Goal: Obtain resource: Download file/media

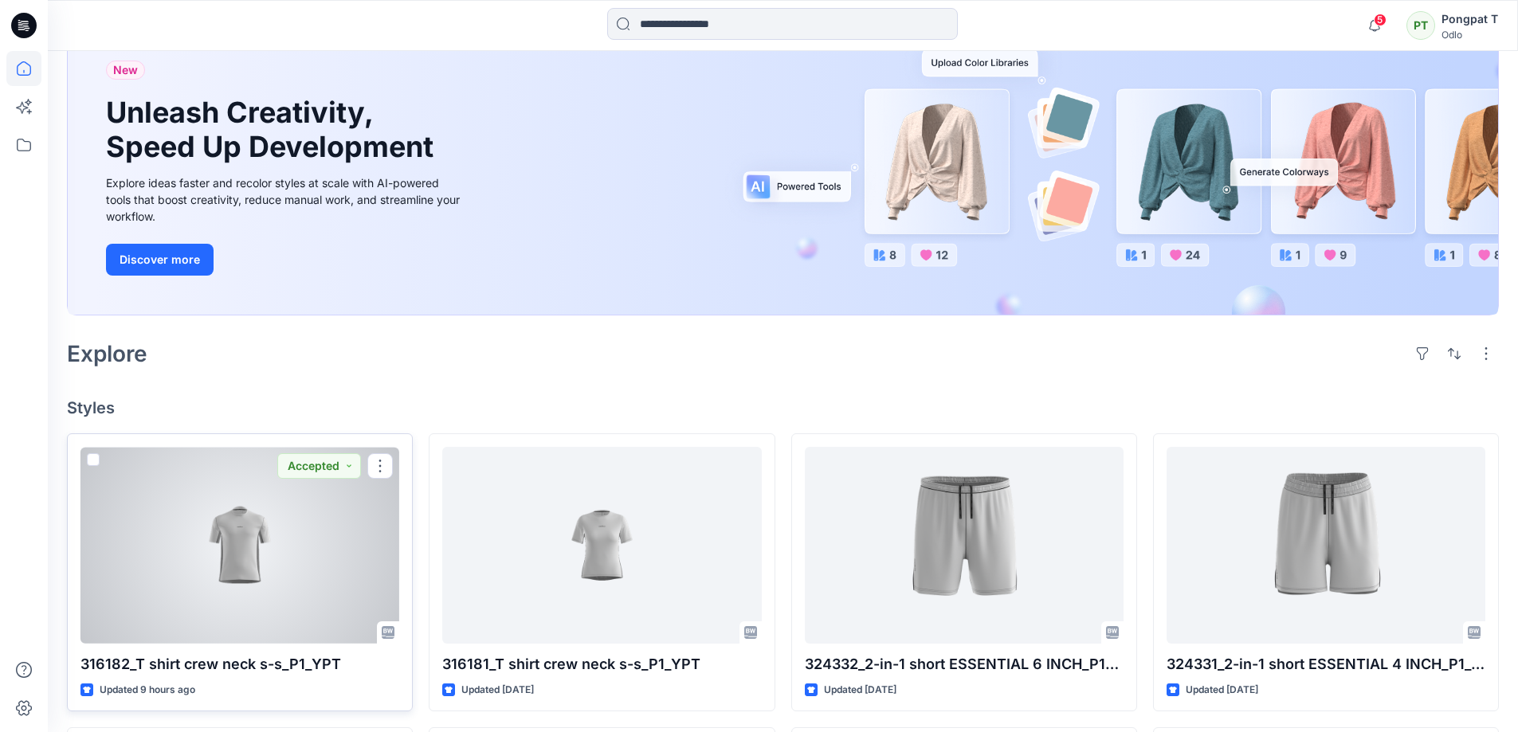
scroll to position [239, 0]
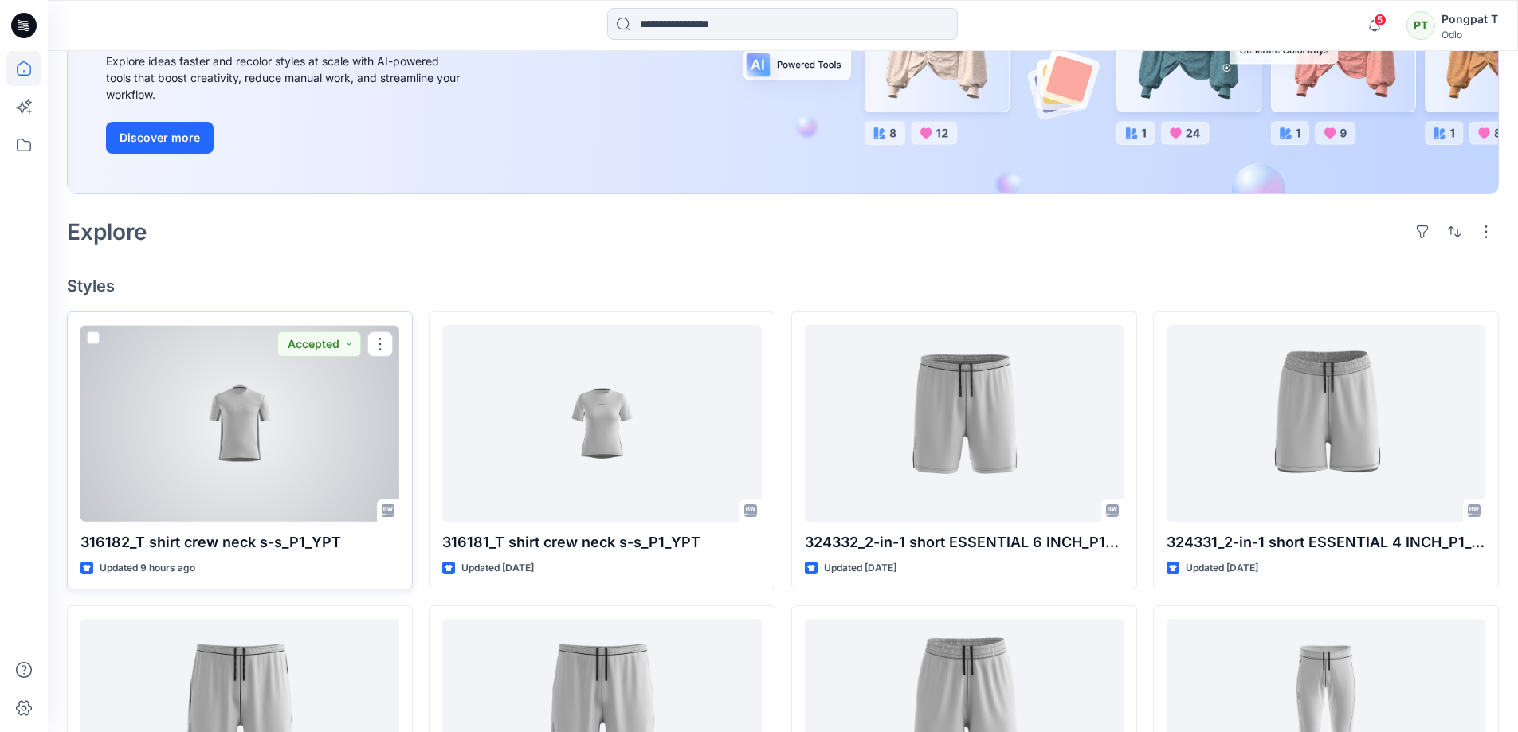
click at [290, 425] on div at bounding box center [239, 423] width 319 height 197
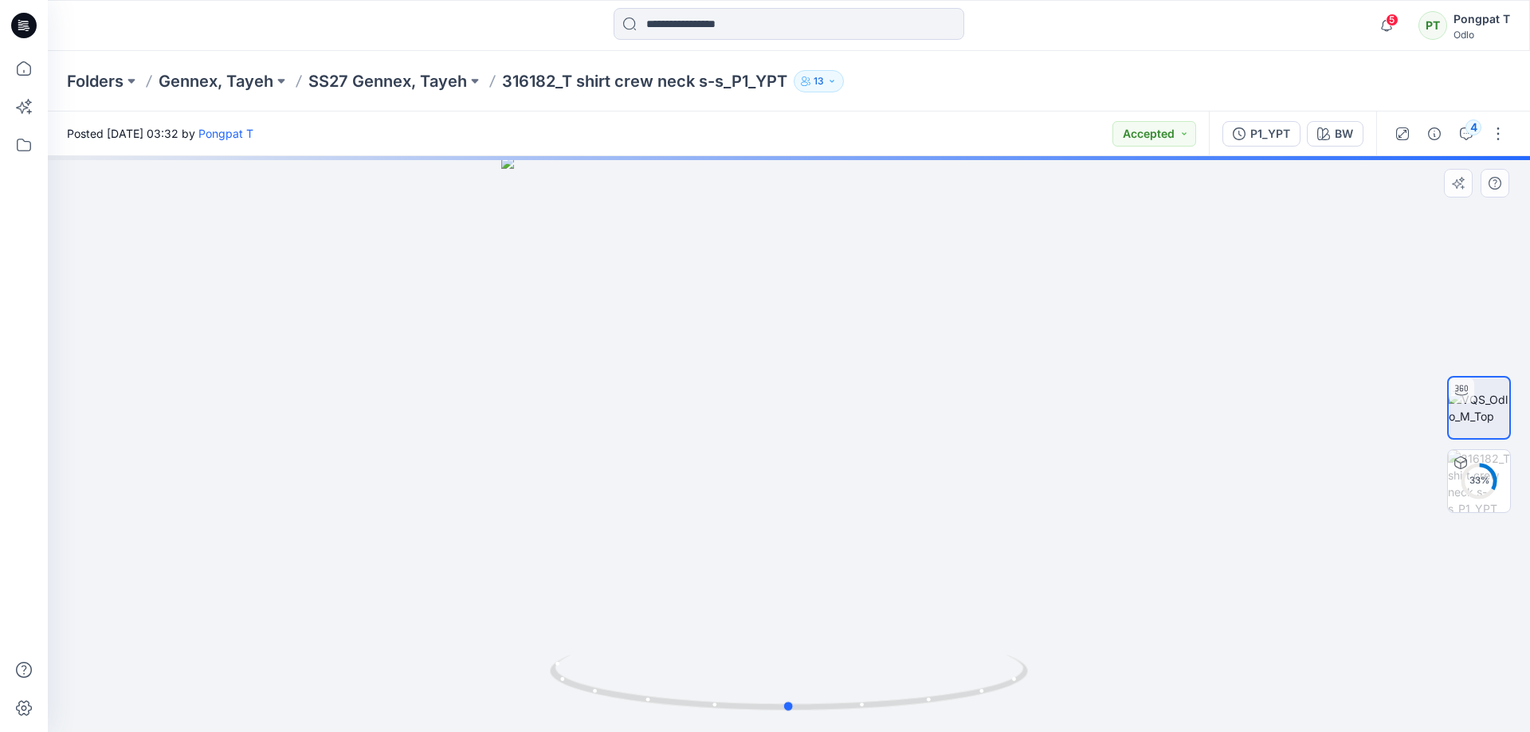
click at [1363, 519] on div at bounding box center [789, 444] width 1482 height 576
click at [1386, 23] on icon "button" at bounding box center [1386, 26] width 30 height 32
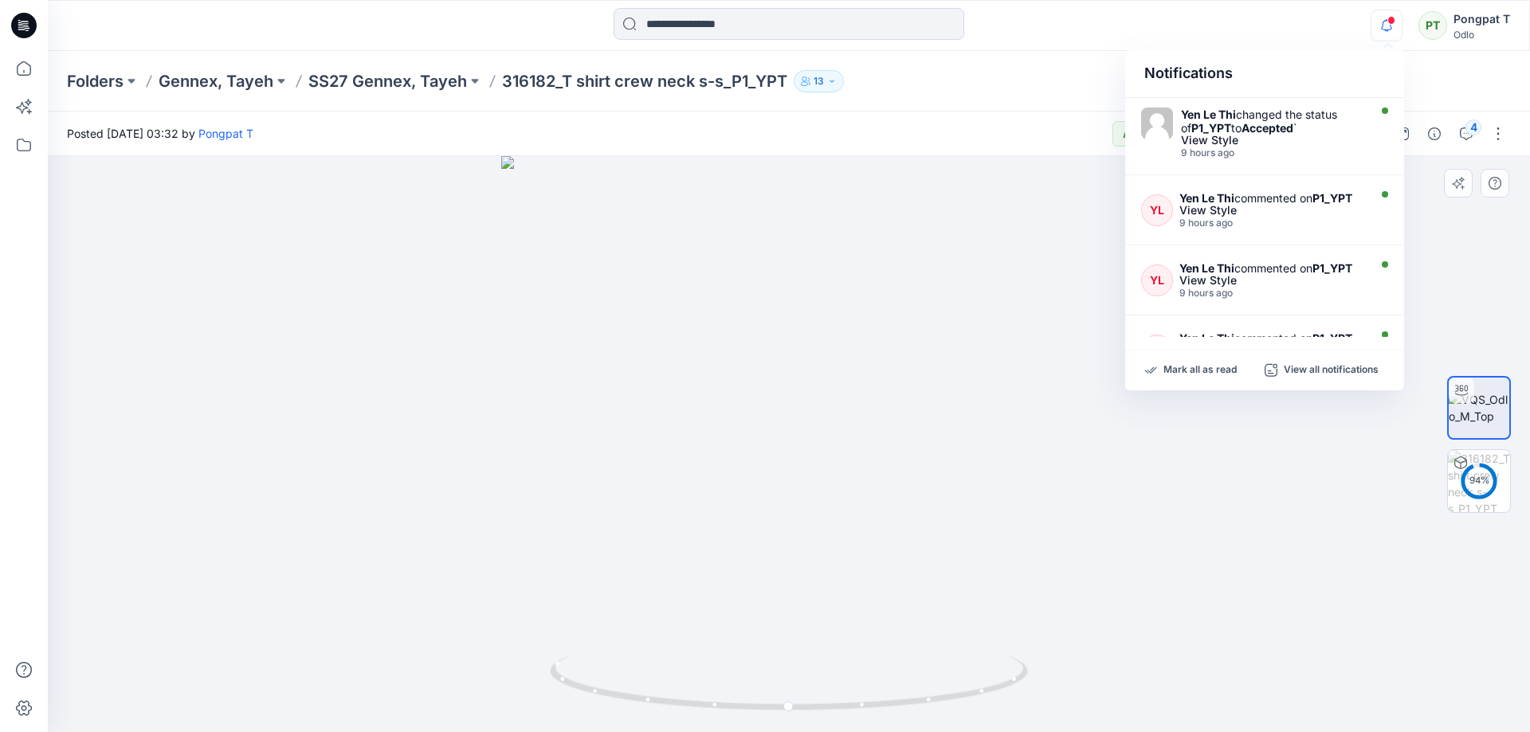
click at [326, 353] on div at bounding box center [789, 444] width 1482 height 576
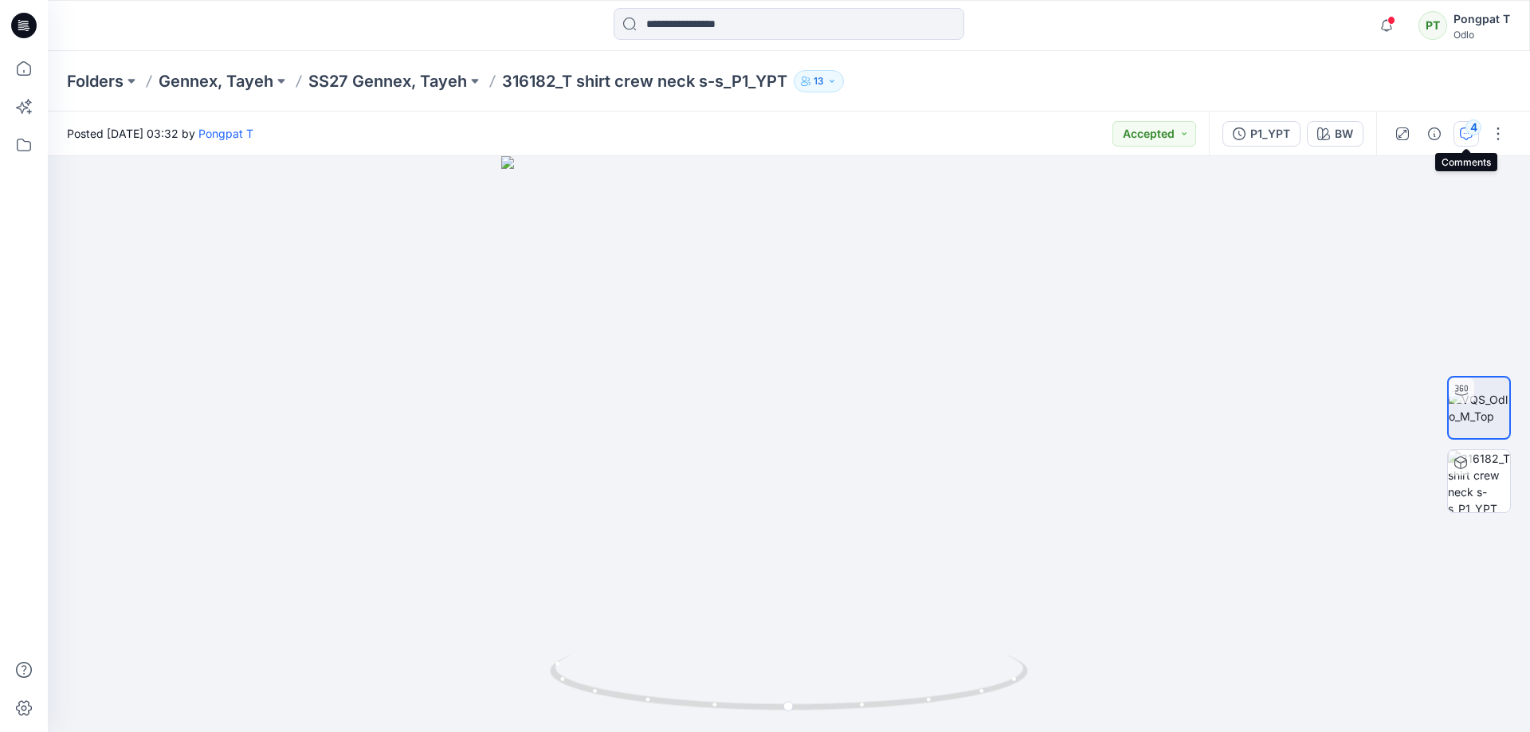
click at [1466, 134] on icon "button" at bounding box center [1466, 133] width 13 height 13
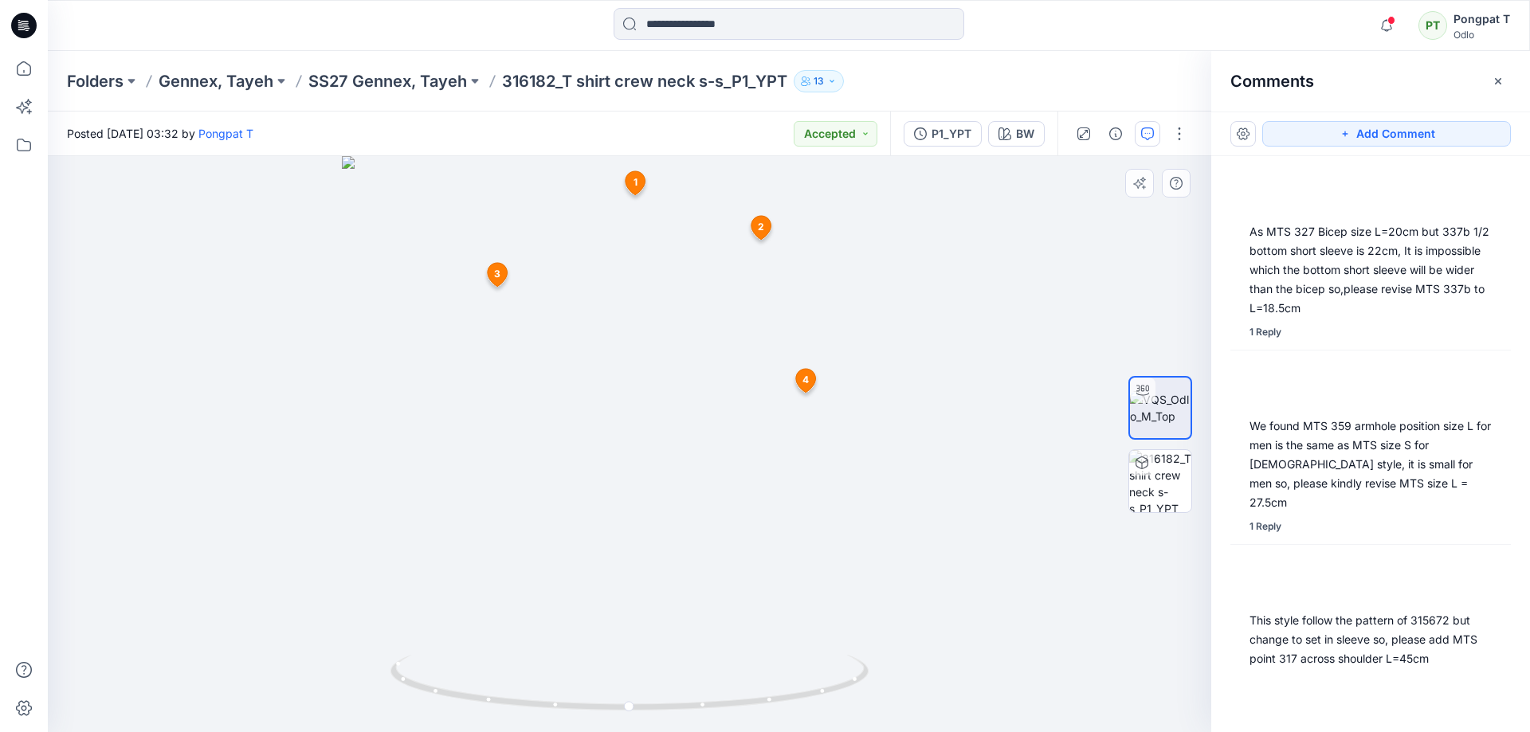
click at [503, 276] on icon at bounding box center [498, 275] width 20 height 24
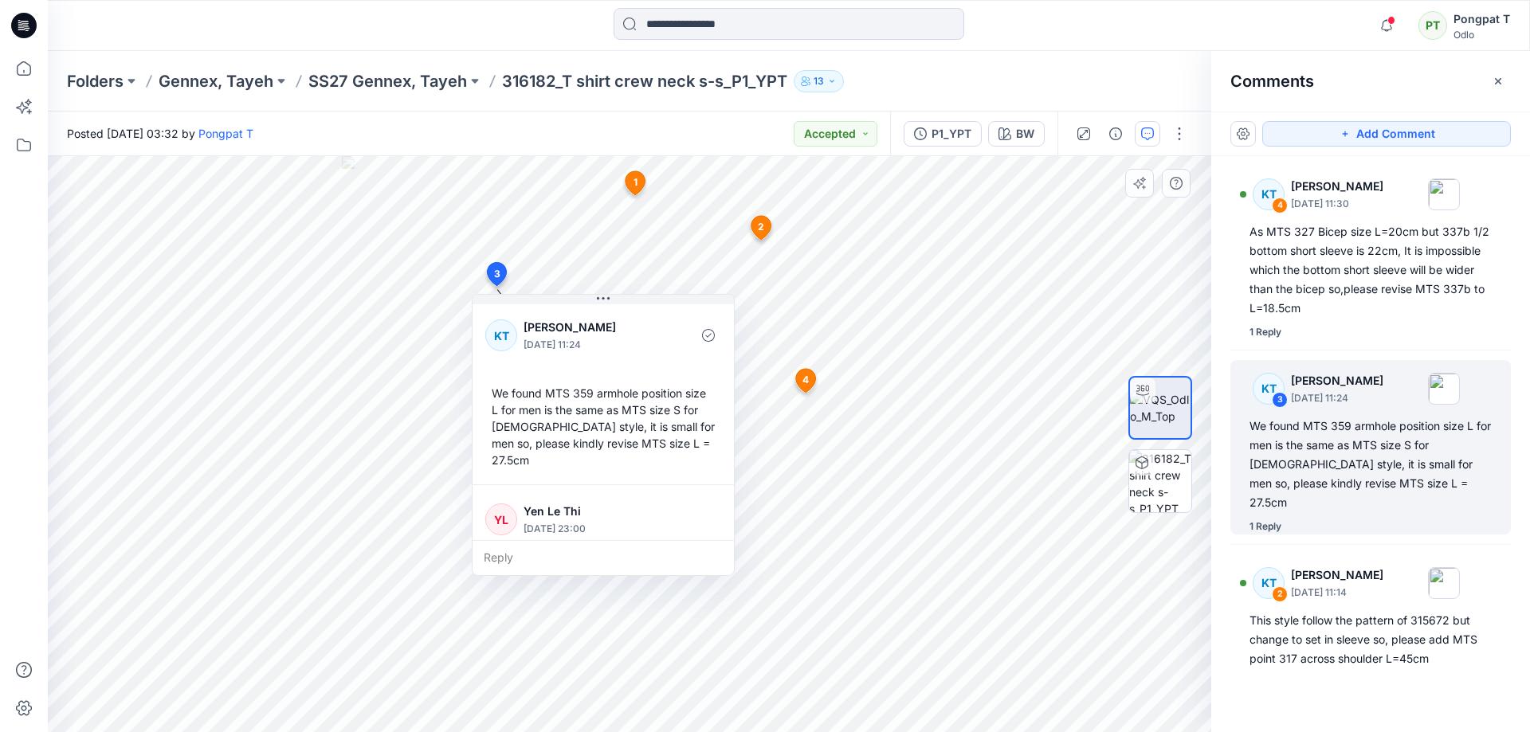
click at [635, 185] on span "1" at bounding box center [635, 182] width 4 height 14
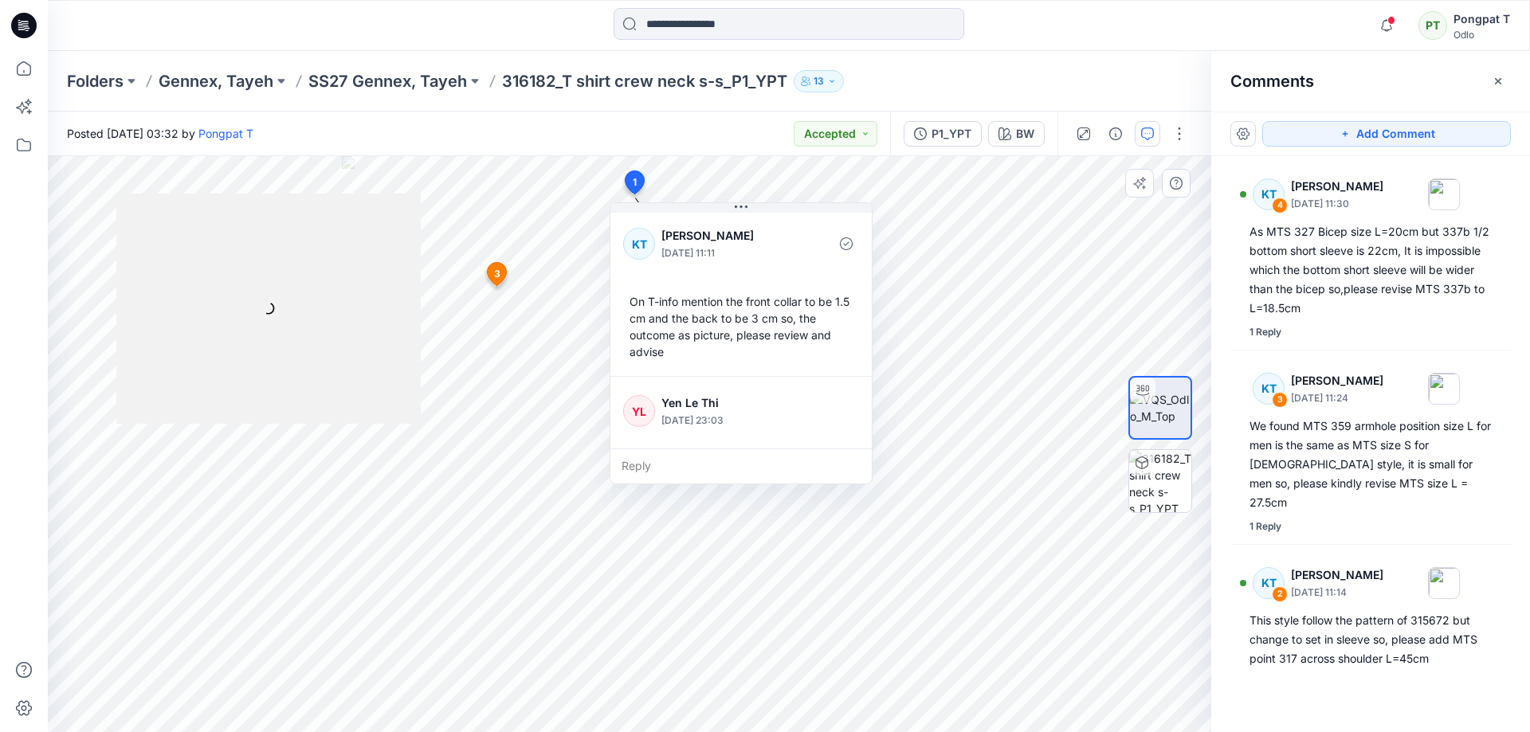
scroll to position [174, 0]
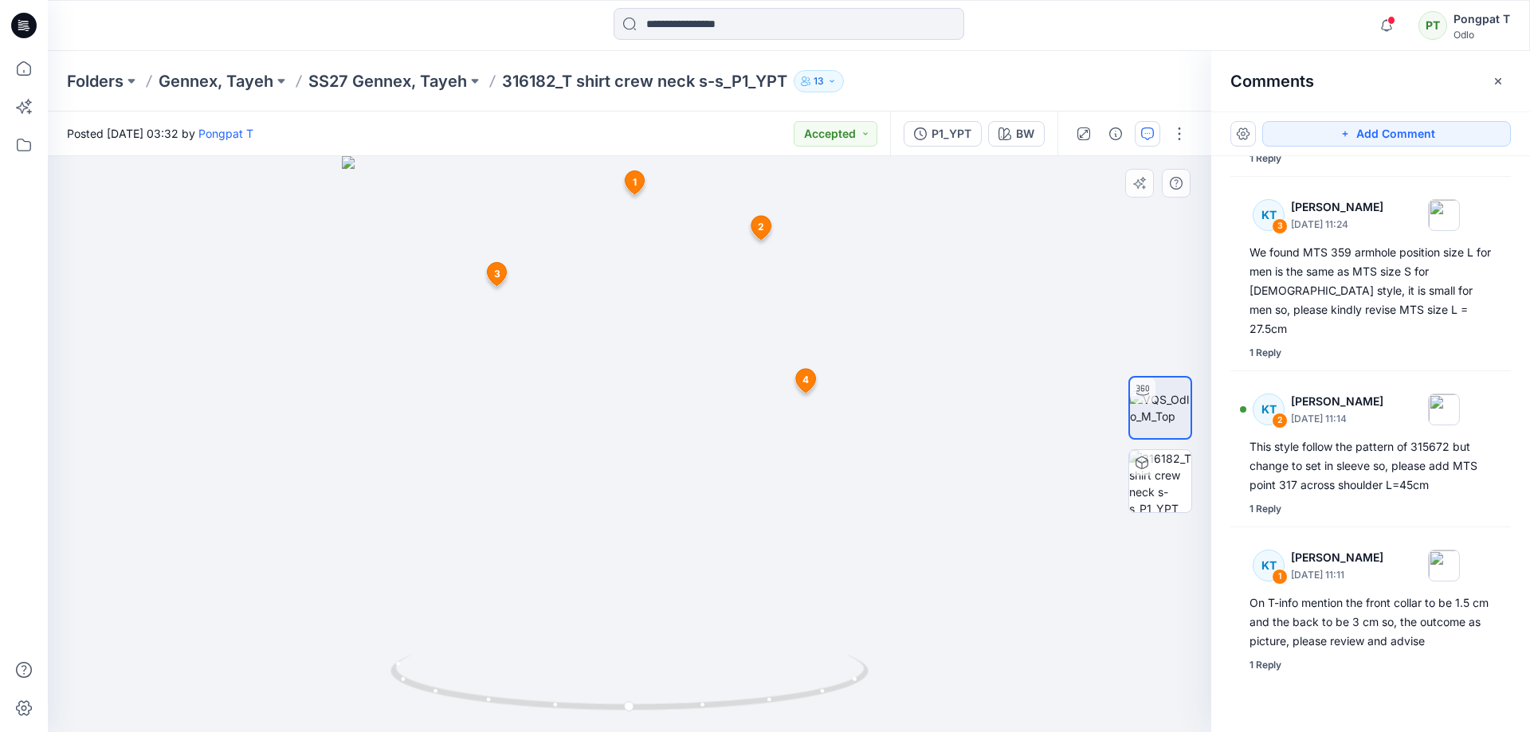
click at [636, 183] on span "1" at bounding box center [635, 182] width 4 height 14
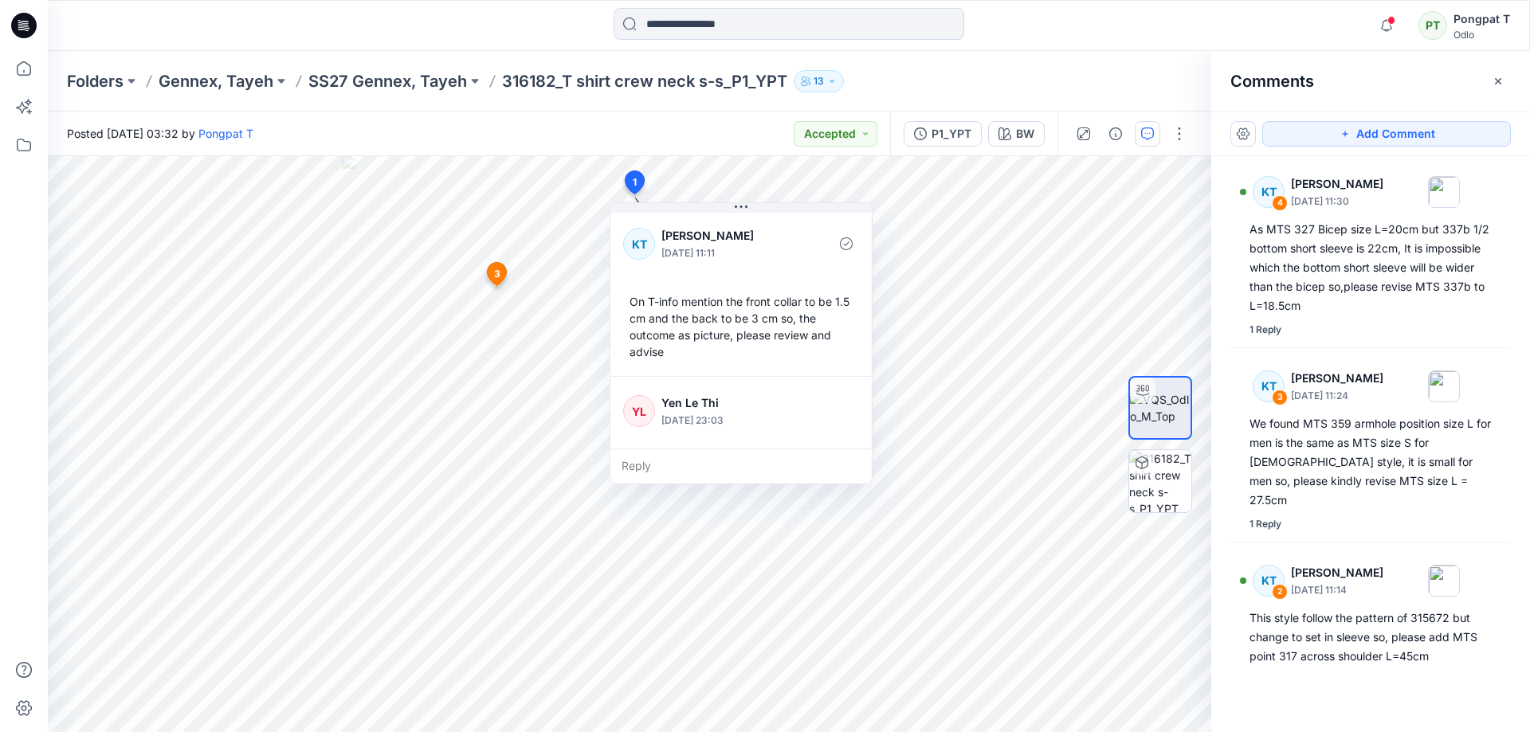
scroll to position [0, 0]
click at [1388, 19] on span at bounding box center [1391, 20] width 8 height 9
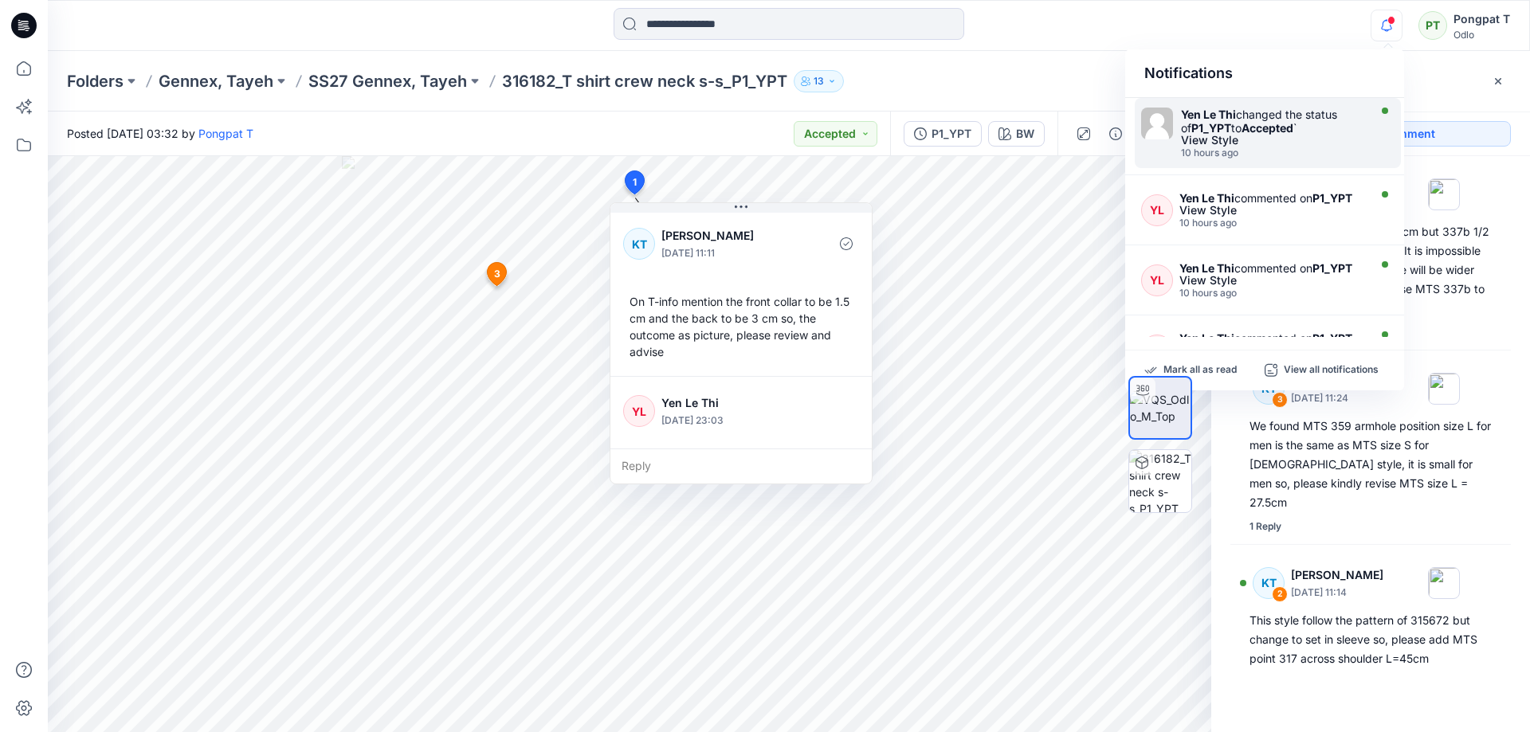
click at [1258, 143] on div "View Style" at bounding box center [1272, 140] width 183 height 11
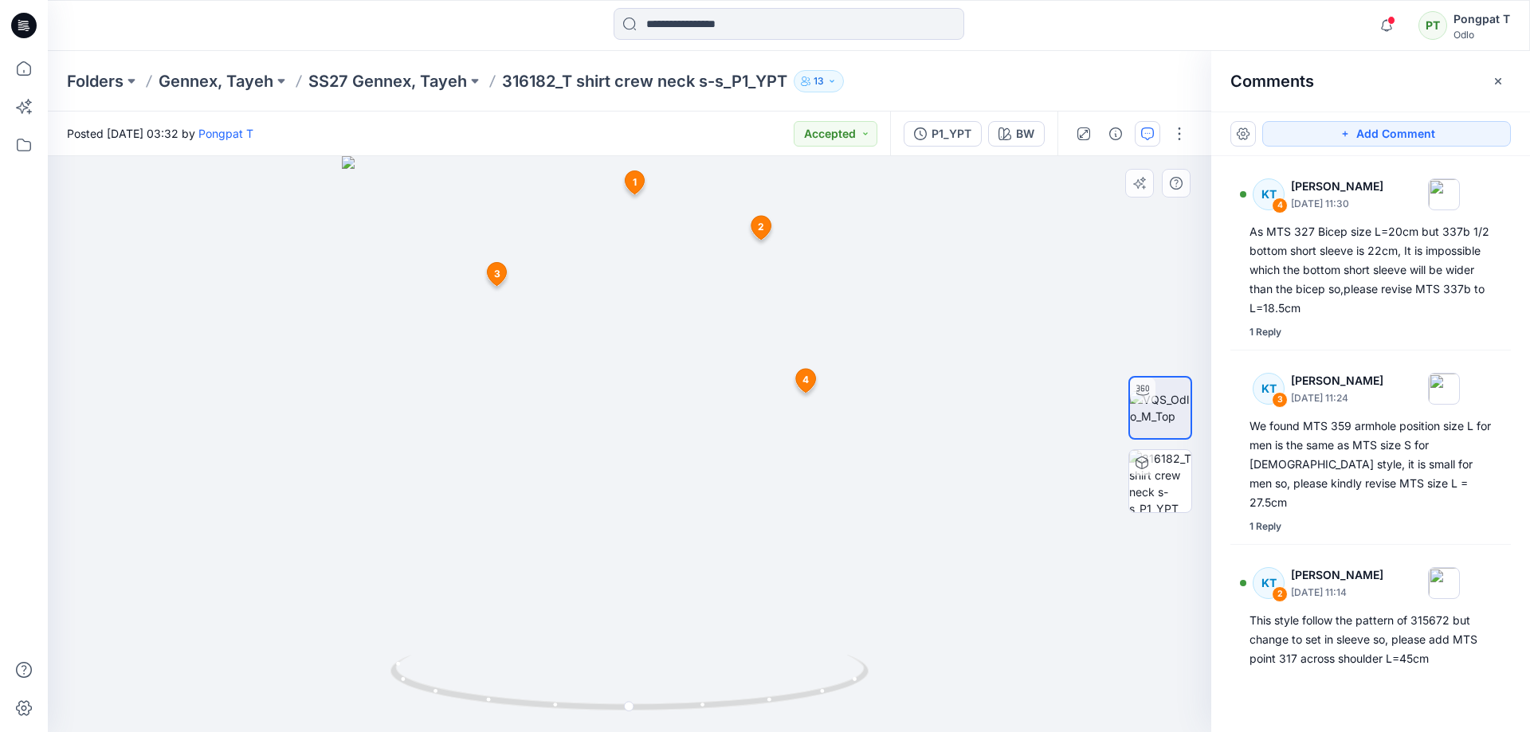
click at [634, 182] on span "1" at bounding box center [635, 182] width 4 height 14
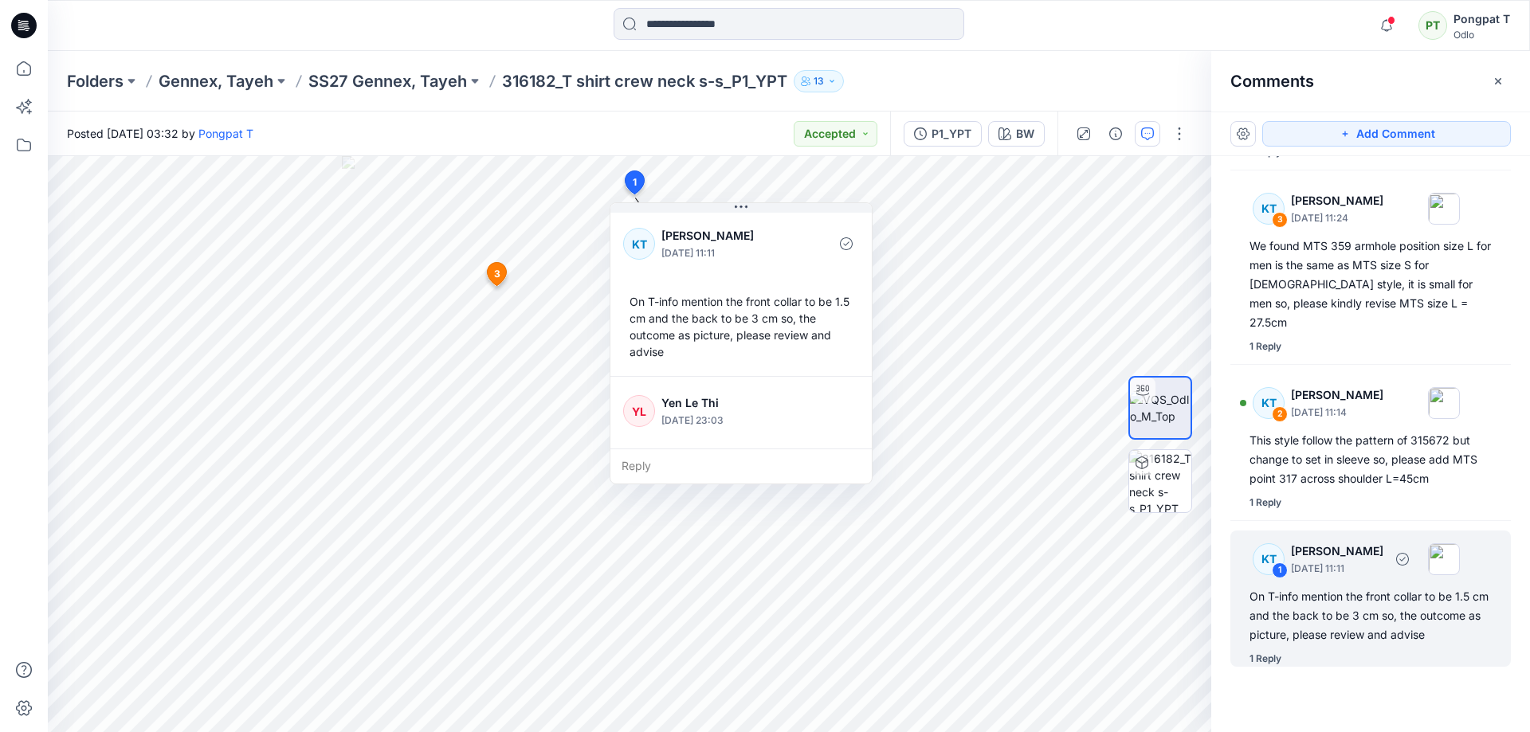
scroll to position [183, 0]
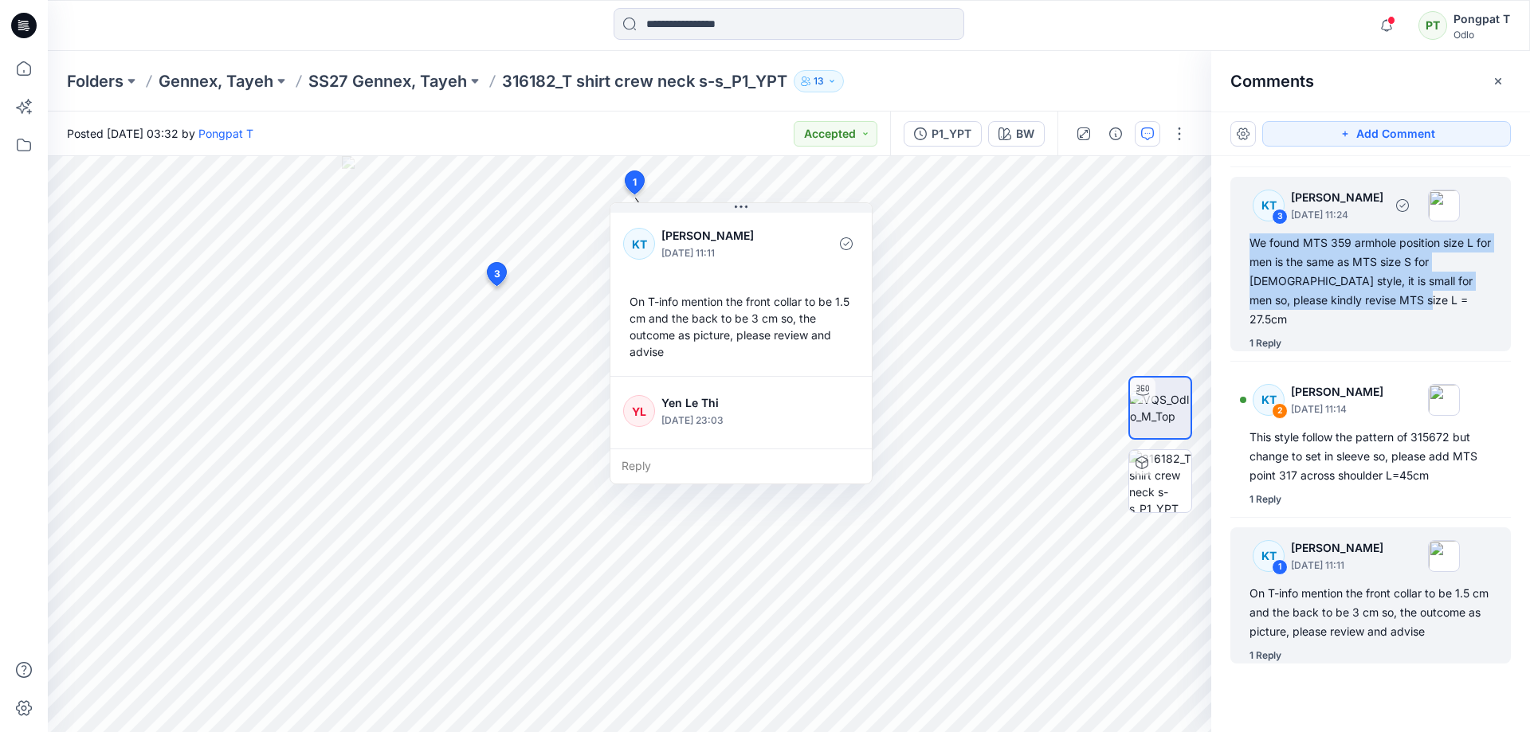
drag, startPoint x: 1403, startPoint y: 304, endPoint x: 1231, endPoint y: 243, distance: 182.7
click at [1231, 243] on div "KT 3 [PERSON_NAME] [DATE] 11:24 We found MTS 359 armhole position size L for me…" at bounding box center [1370, 264] width 280 height 175
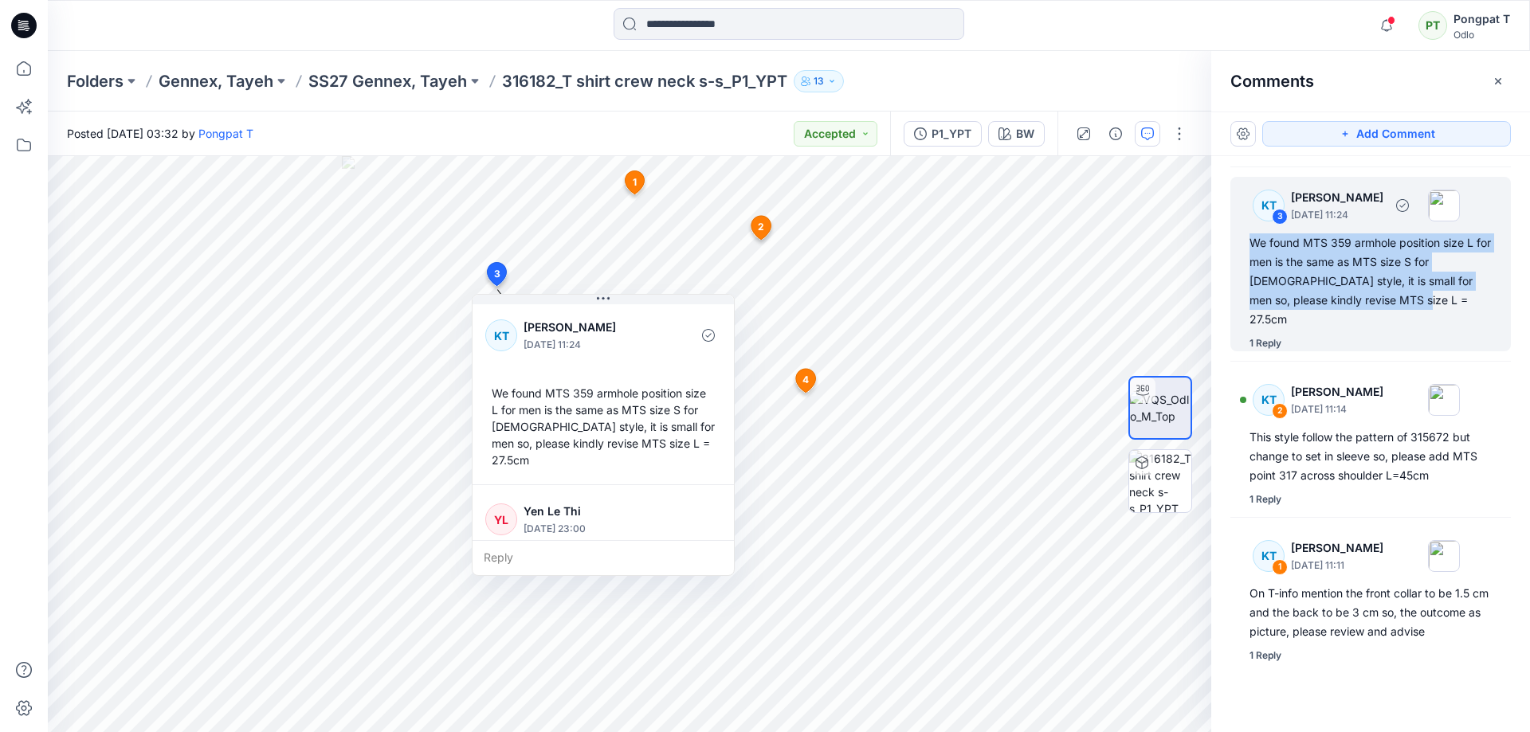
copy div "We found MTS 359 armhole position size L for men is the same as MTS size S for …"
click at [951, 135] on div "P1_YPT" at bounding box center [951, 134] width 40 height 18
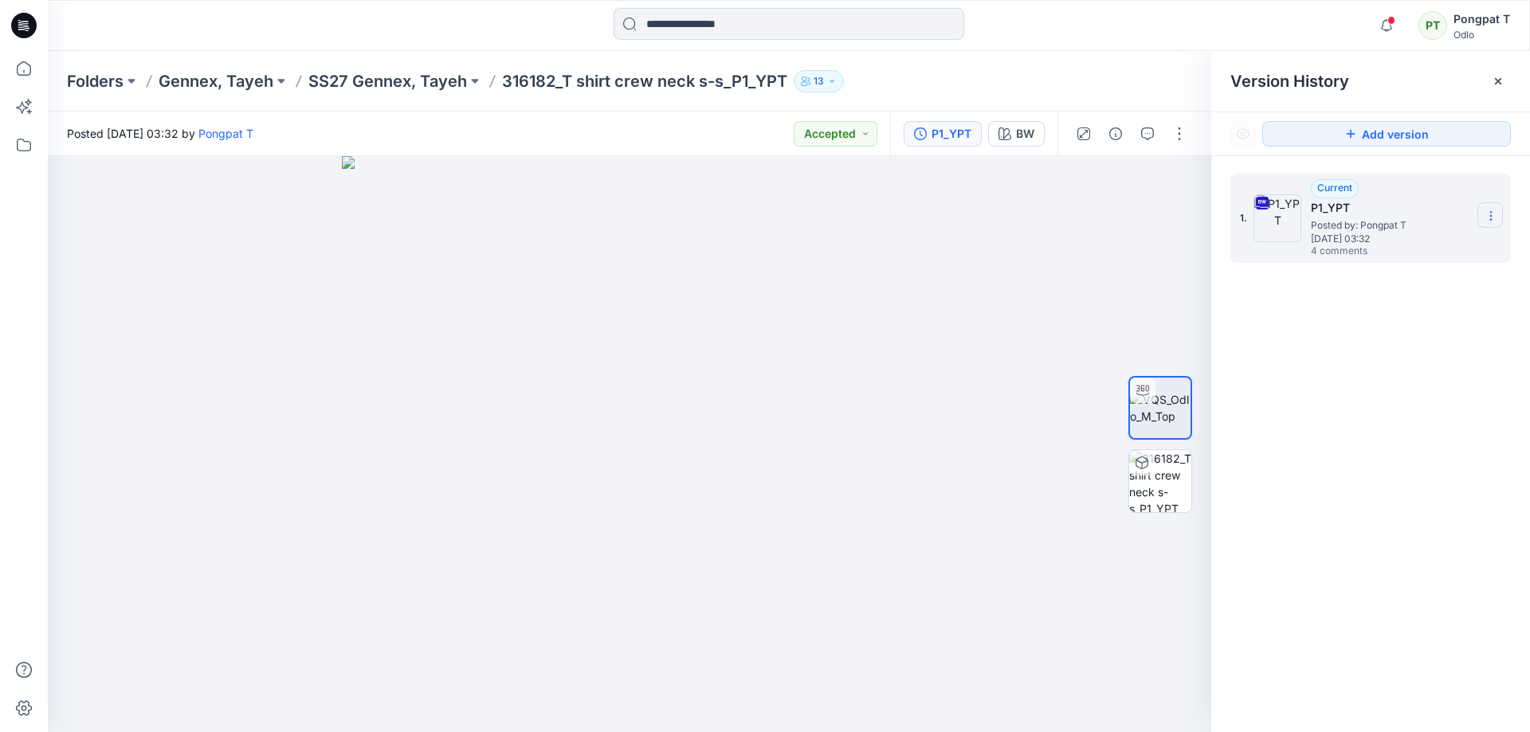
click at [1489, 218] on icon at bounding box center [1490, 216] width 13 height 13
click at [1457, 247] on span "Download Source BW File" at bounding box center [1410, 246] width 134 height 19
click at [309, 353] on div at bounding box center [629, 444] width 1163 height 576
